Goal: Task Accomplishment & Management: Use online tool/utility

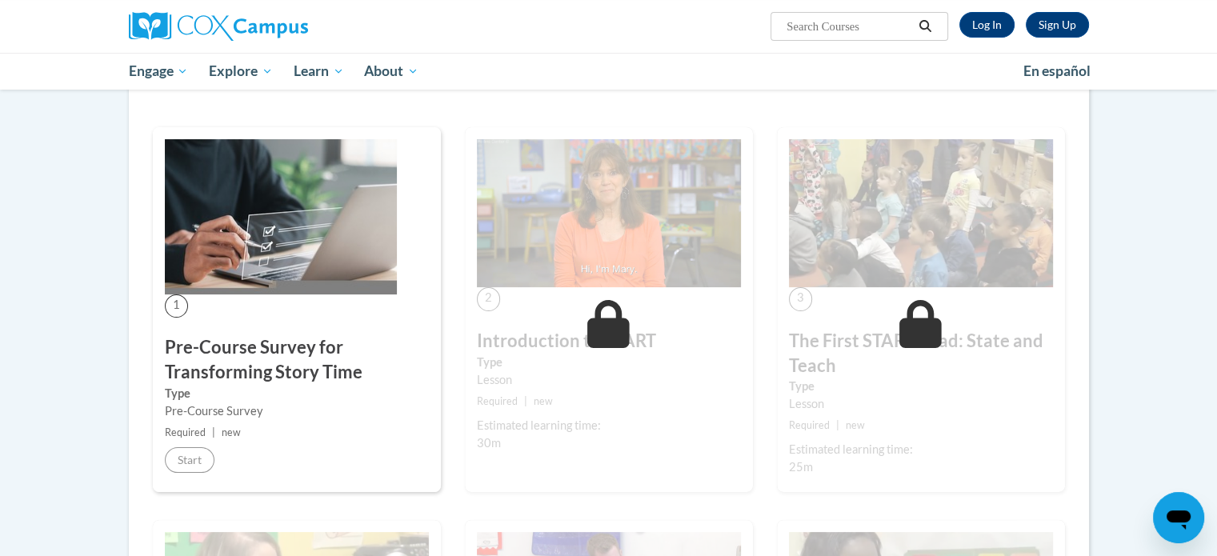
scroll to position [320, 0]
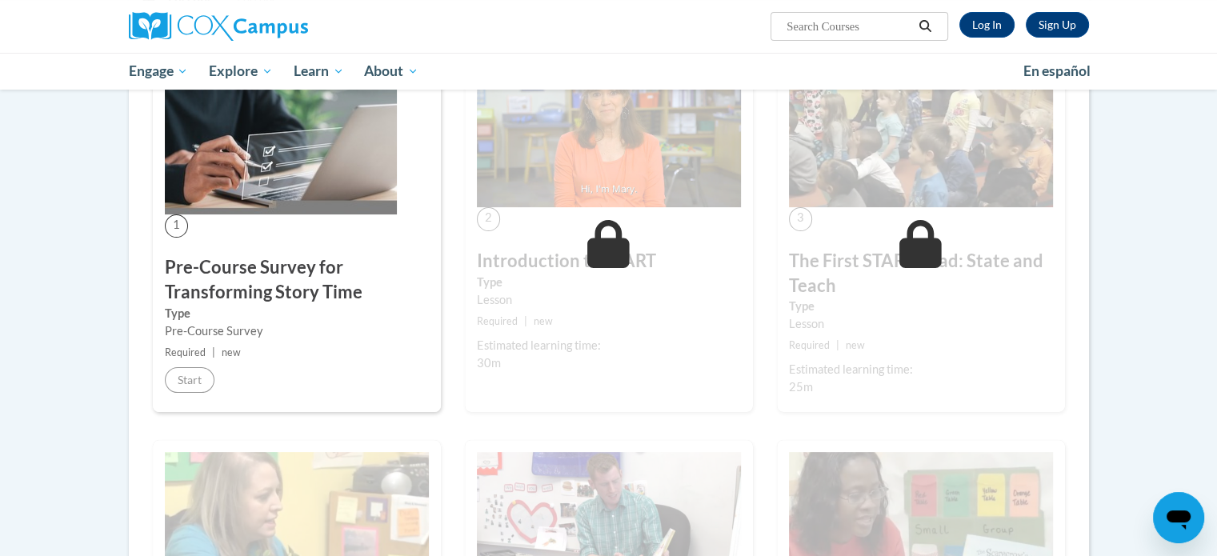
click at [256, 183] on img at bounding box center [281, 136] width 232 height 155
click at [288, 192] on img at bounding box center [281, 136] width 232 height 155
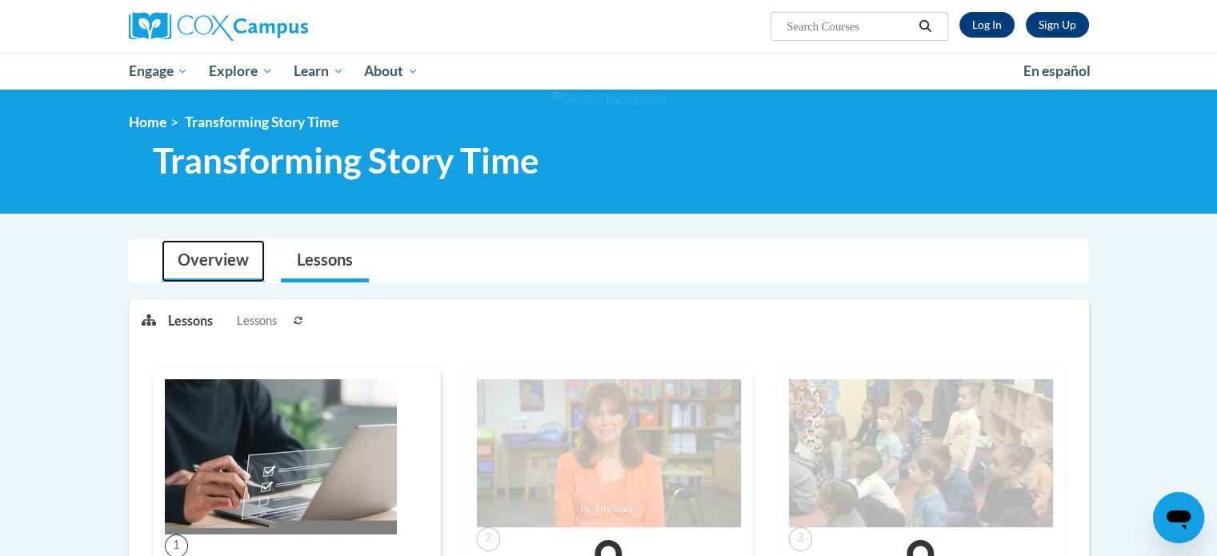
click at [226, 266] on link "Overview" at bounding box center [213, 261] width 103 height 42
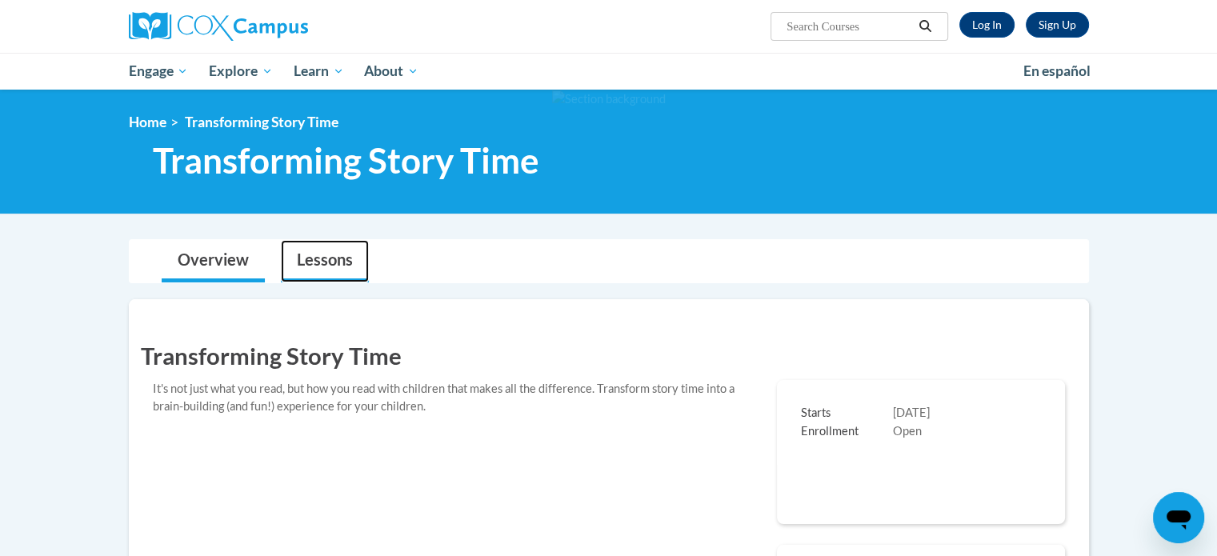
click at [301, 258] on link "Lessons" at bounding box center [325, 261] width 88 height 42
click at [1001, 24] on link "Log In" at bounding box center [986, 25] width 55 height 26
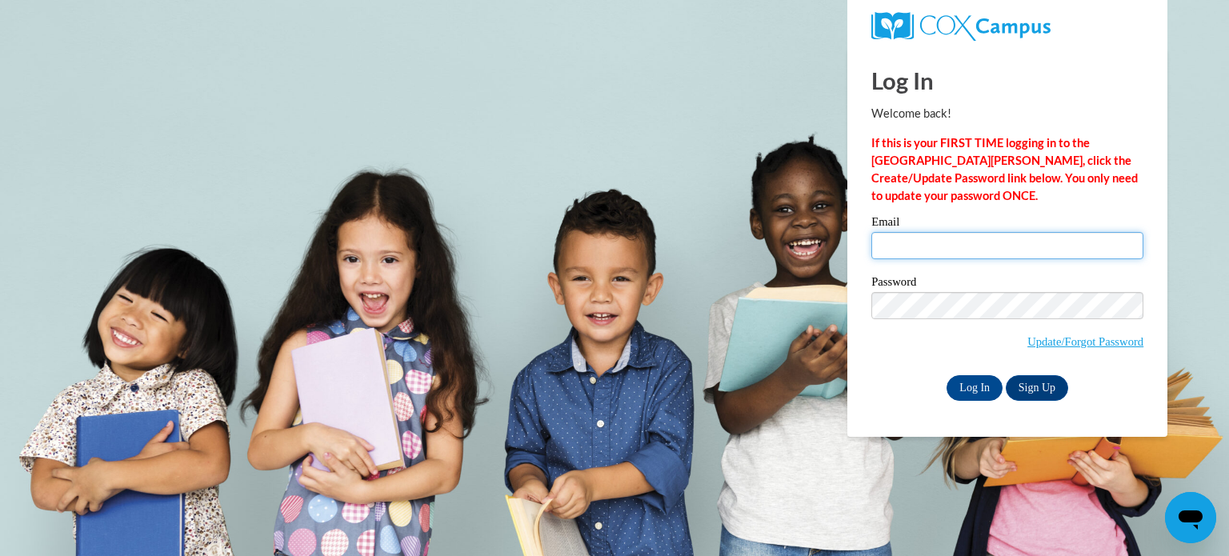
type input "aclose@triway.us"
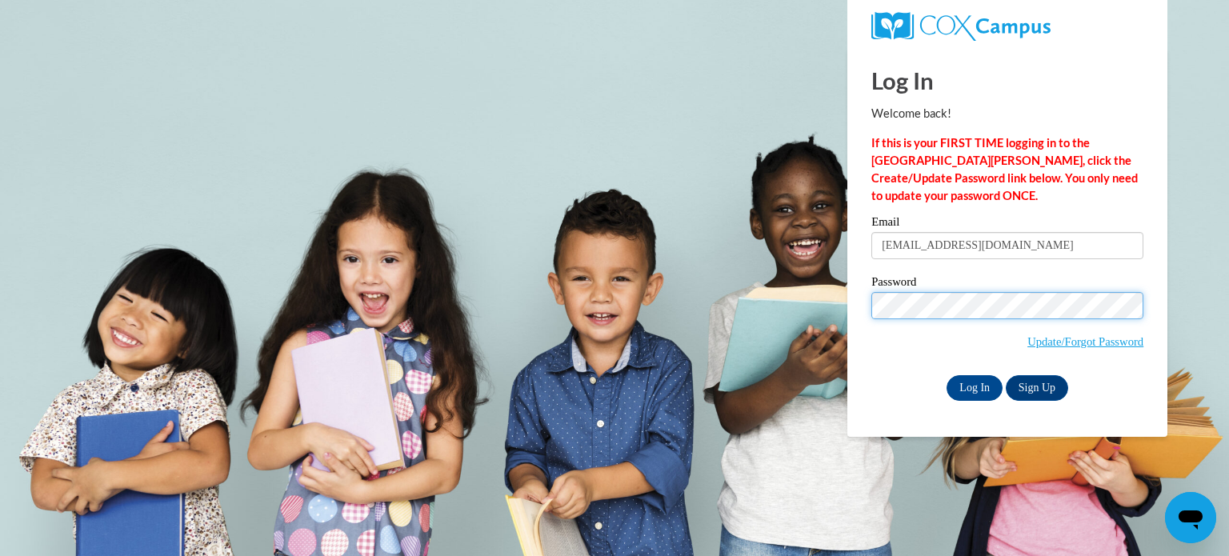
click at [746, 297] on body "Log In Welcome back! If this is your FIRST TIME logging in to the NEW Cox Campu…" at bounding box center [614, 278] width 1229 height 556
click at [947, 375] on input "Log In" at bounding box center [975, 388] width 56 height 26
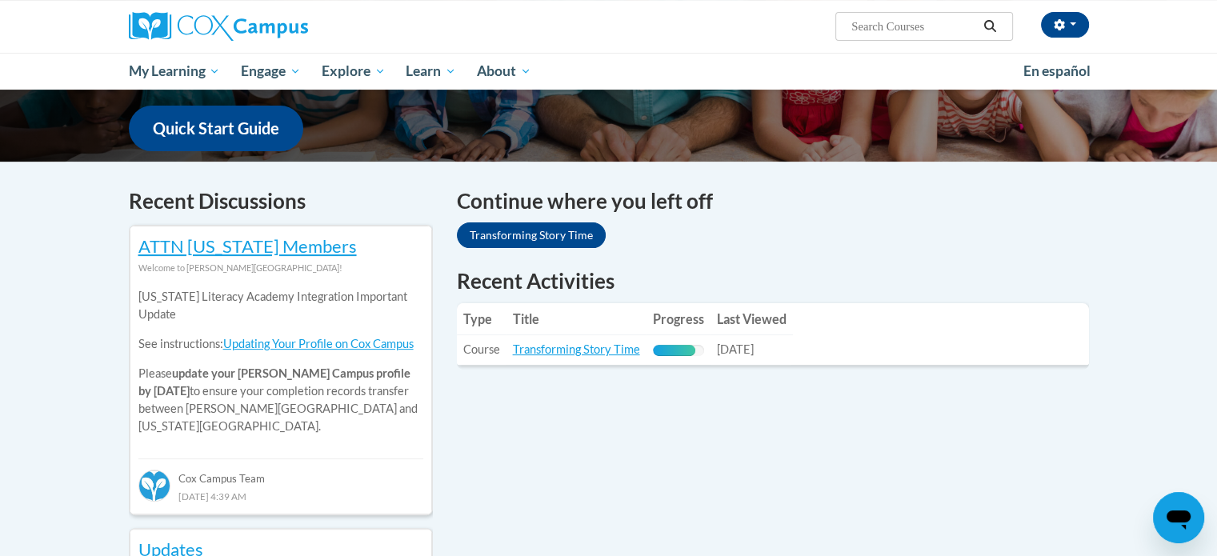
scroll to position [480, 0]
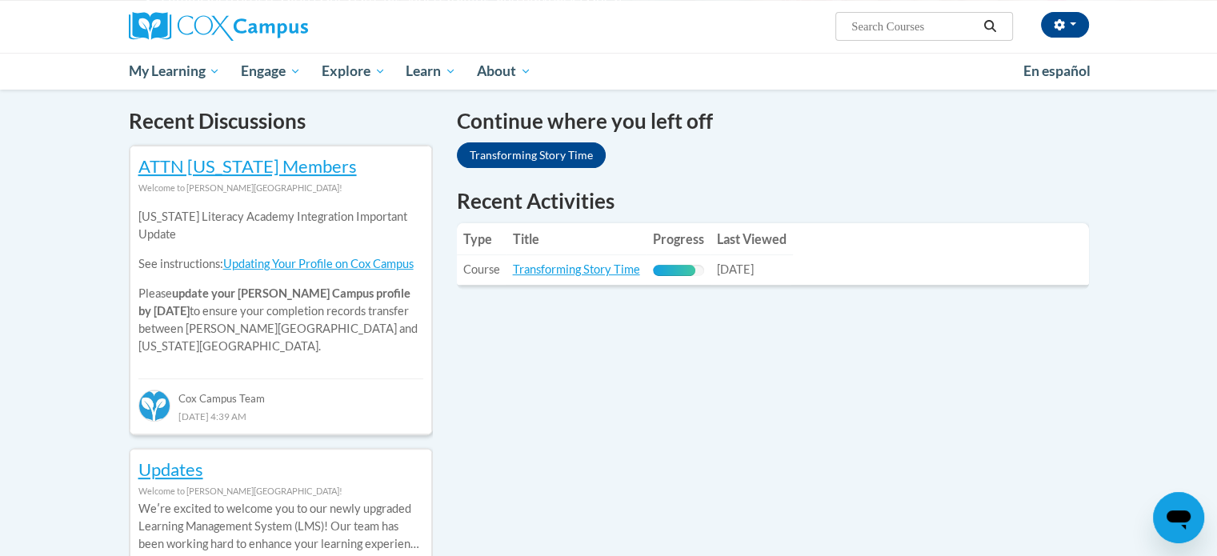
click at [592, 278] on td "Title: Transforming Story Time" at bounding box center [577, 270] width 140 height 30
click at [593, 265] on link "Transforming Story Time" at bounding box center [576, 269] width 127 height 14
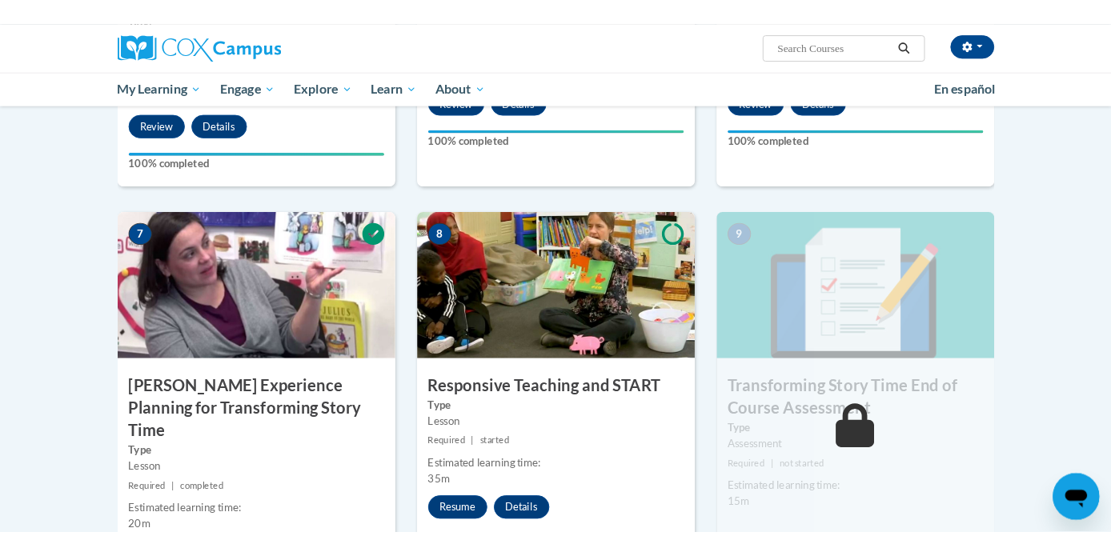
scroll to position [1415, 0]
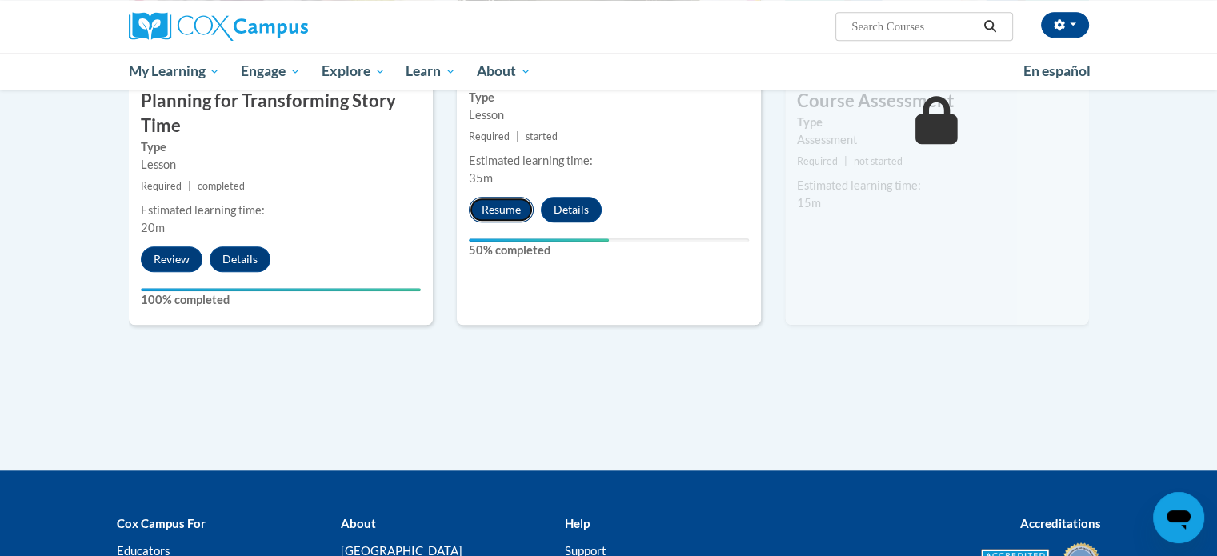
click at [504, 213] on button "Resume" at bounding box center [501, 210] width 65 height 26
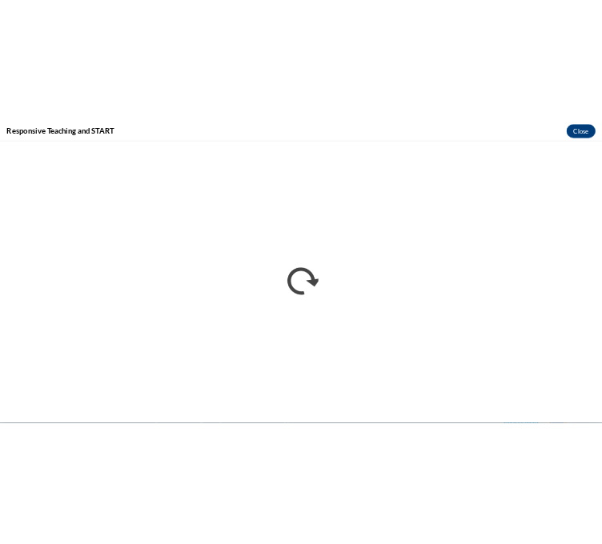
scroll to position [0, 0]
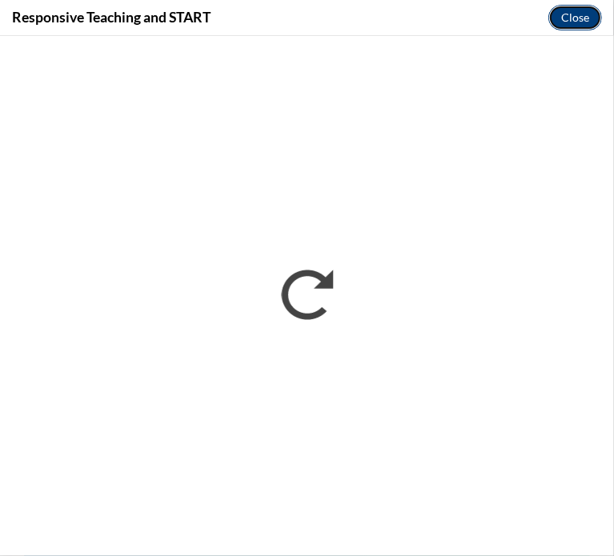
click at [583, 12] on button "Close" at bounding box center [575, 18] width 54 height 26
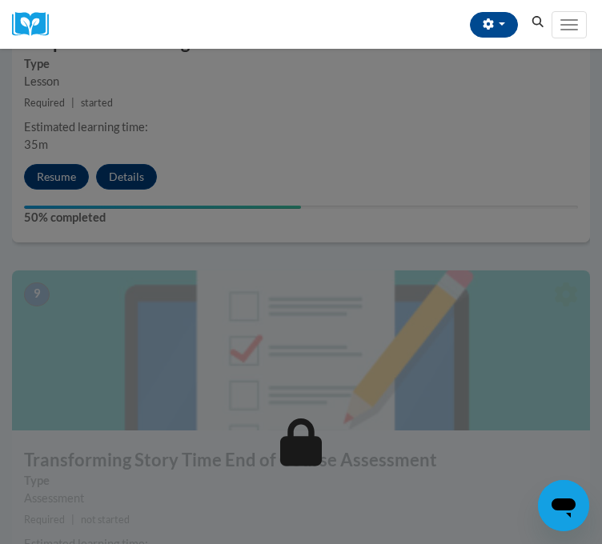
scroll to position [3248, 0]
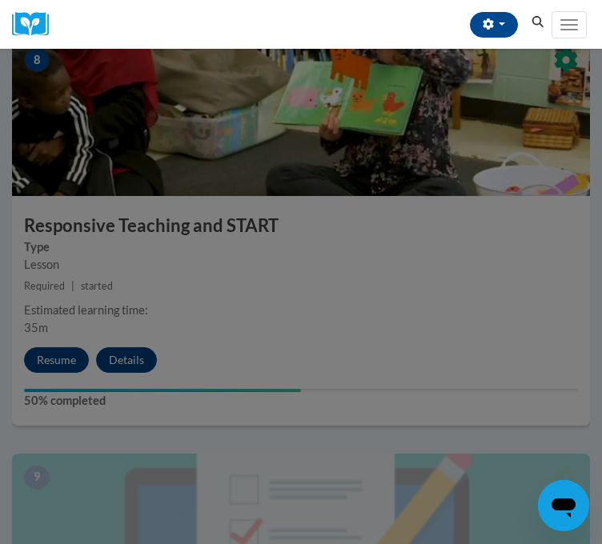
click at [547, 338] on div at bounding box center [301, 272] width 602 height 544
